Goal: Complete application form

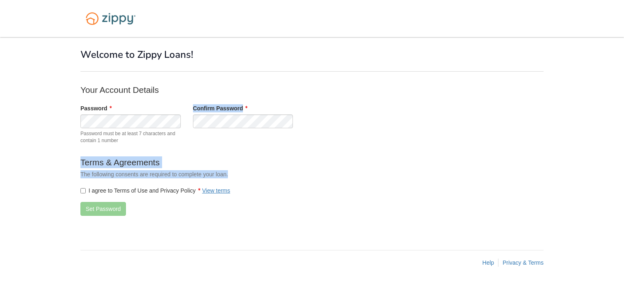
drag, startPoint x: 46, startPoint y: 166, endPoint x: 34, endPoint y: 184, distance: 21.4
click at [34, 184] on body "× × Welcome to Zippy Loans! Your Account Details Password" at bounding box center [312, 141] width 624 height 283
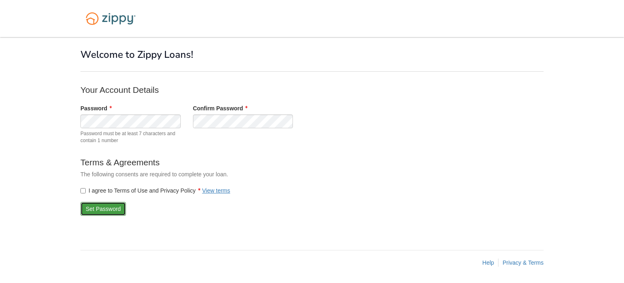
click at [111, 209] on button "Set Password" at bounding box center [103, 209] width 46 height 14
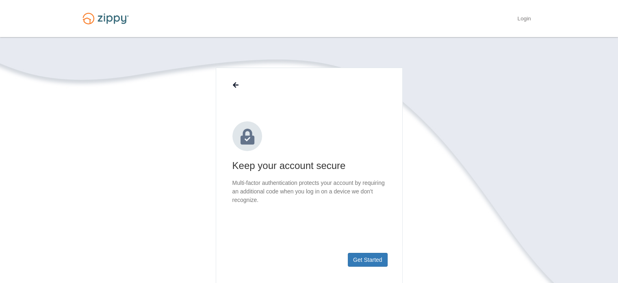
scroll to position [28, 0]
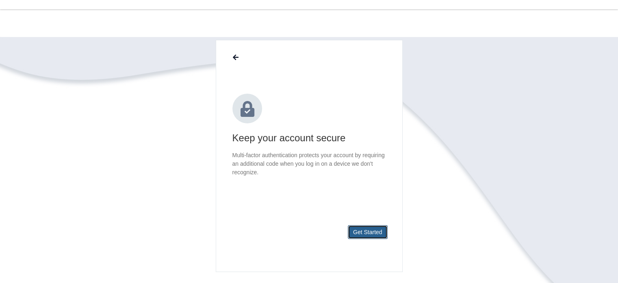
click at [371, 227] on button "Get Started" at bounding box center [368, 232] width 40 height 14
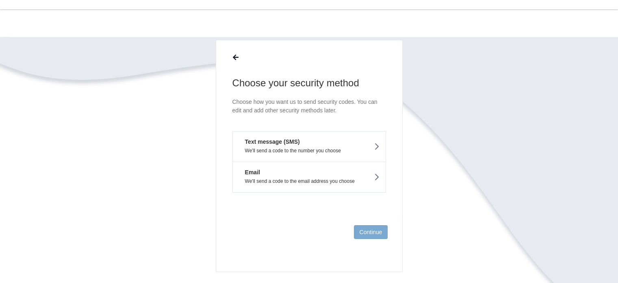
click at [365, 145] on button "Text message (SMS) We'll send a code to the number you choose" at bounding box center [310, 146] width 154 height 30
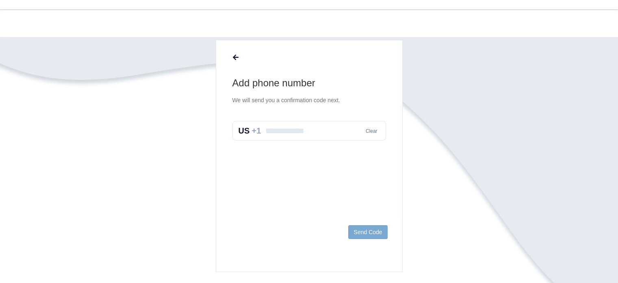
click at [325, 132] on input "text" at bounding box center [310, 131] width 154 height 20
type input "**********"
click at [377, 237] on button "Send Code" at bounding box center [367, 232] width 39 height 14
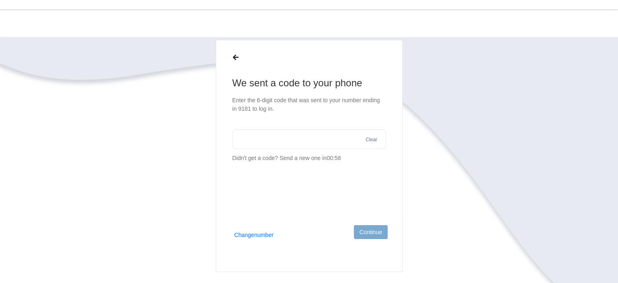
click at [311, 137] on input "text" at bounding box center [310, 139] width 154 height 20
type input "******"
click at [379, 228] on button "Continue" at bounding box center [370, 232] width 33 height 14
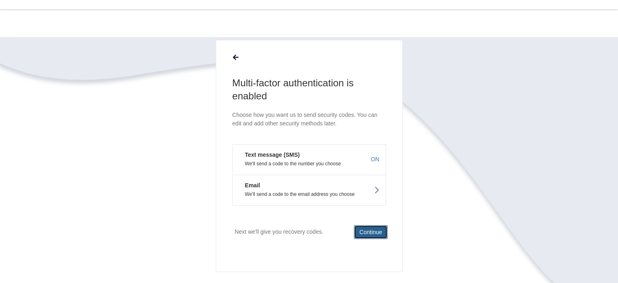
click at [371, 232] on button "Continue" at bounding box center [370, 232] width 33 height 14
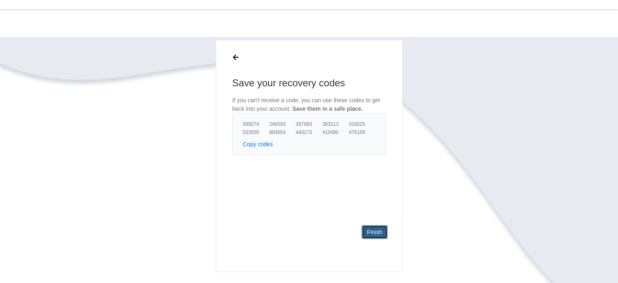
click at [371, 232] on link "Finish" at bounding box center [375, 232] width 26 height 14
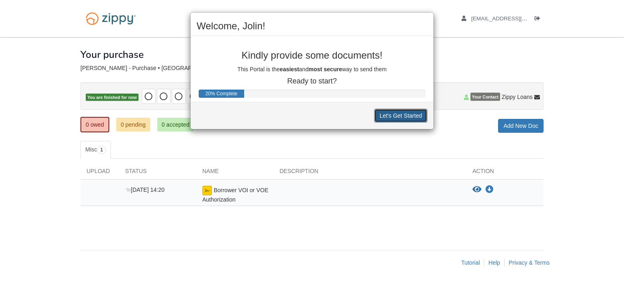
click at [404, 114] on button "Let's Get Started" at bounding box center [400, 116] width 53 height 14
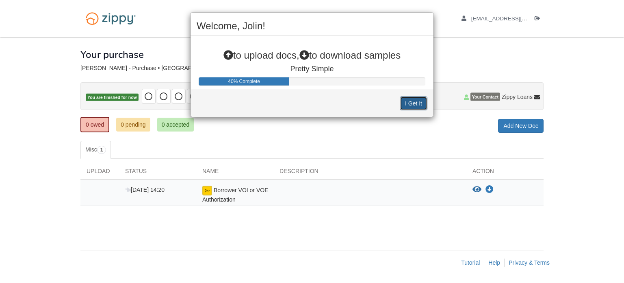
click at [410, 107] on button "I Get It" at bounding box center [414, 103] width 28 height 14
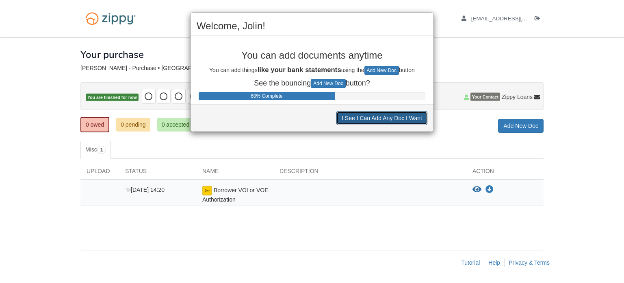
click at [407, 122] on button "I See I Can Add Any Doc I Want" at bounding box center [382, 118] width 91 height 14
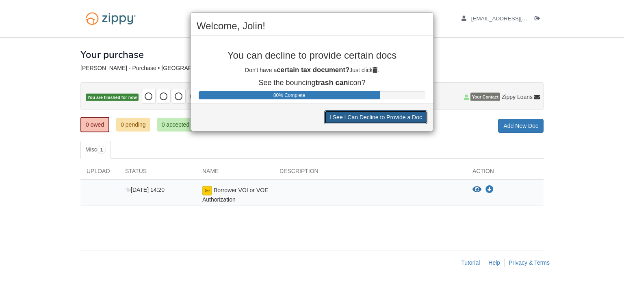
click at [407, 122] on button "I See I Can Decline to Provide a Doc" at bounding box center [375, 117] width 103 height 14
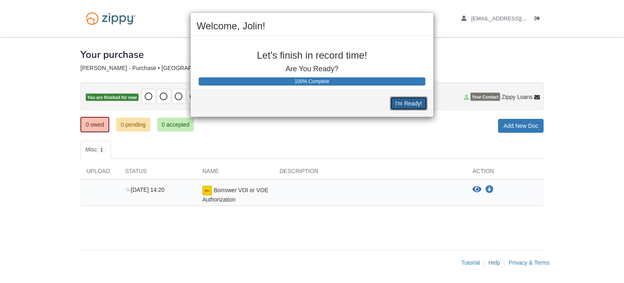
click at [413, 106] on button "I'm Ready!" at bounding box center [408, 103] width 37 height 14
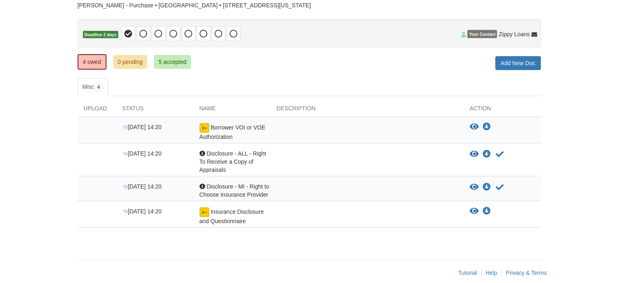
scroll to position [63, 0]
click at [203, 128] on img at bounding box center [205, 128] width 10 height 10
click at [498, 183] on icon "Acknowledge receipt of document" at bounding box center [500, 187] width 8 height 8
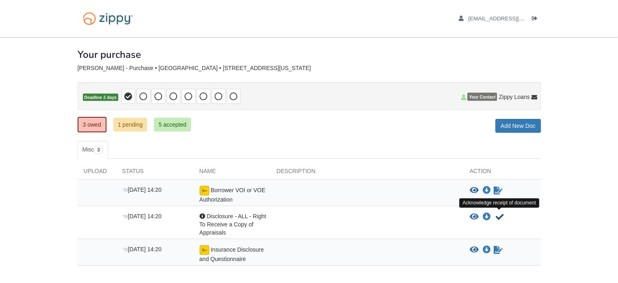
click at [498, 213] on icon "Acknowledge receipt of document" at bounding box center [500, 217] width 8 height 8
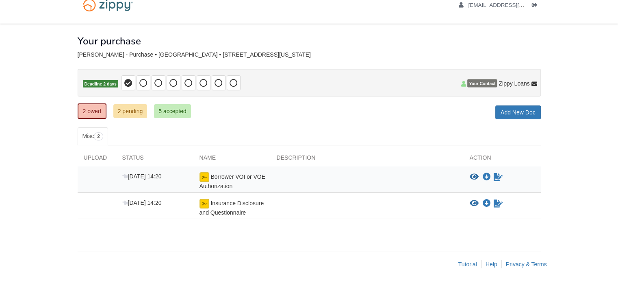
scroll to position [13, 0]
click at [498, 200] on icon "Sign Form" at bounding box center [498, 203] width 9 height 8
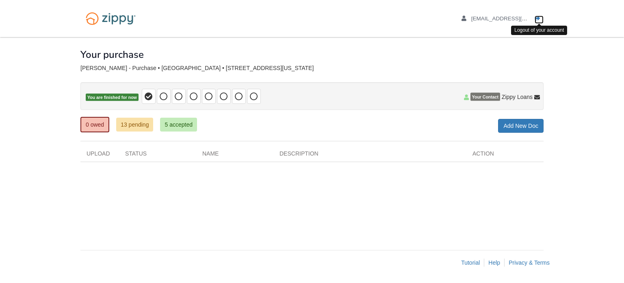
click at [540, 18] on icon "Log out" at bounding box center [538, 19] width 6 height 6
